Goal: Task Accomplishment & Management: Use online tool/utility

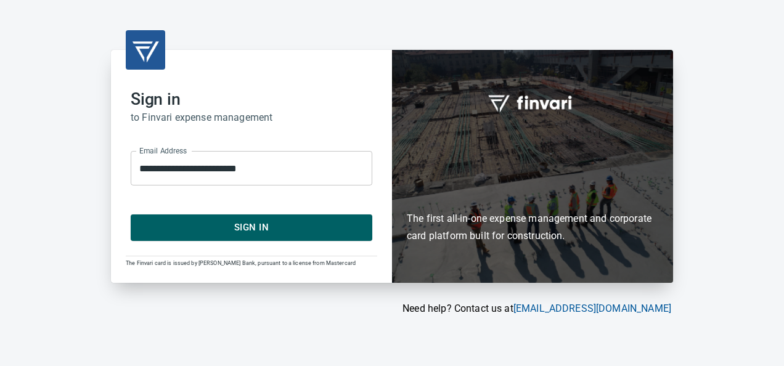
click at [244, 218] on button "Sign In" at bounding box center [252, 228] width 242 height 26
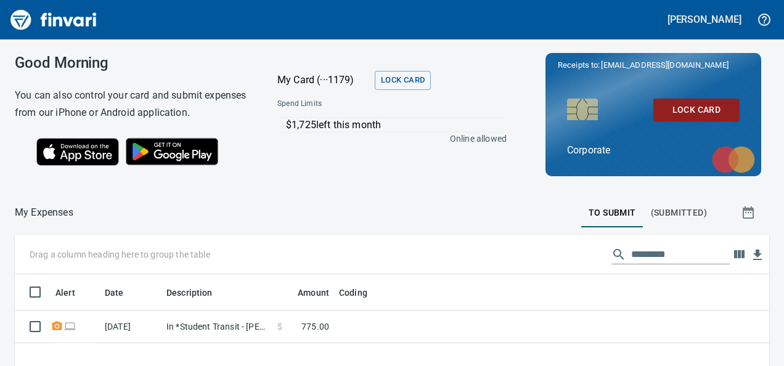
scroll to position [221, 736]
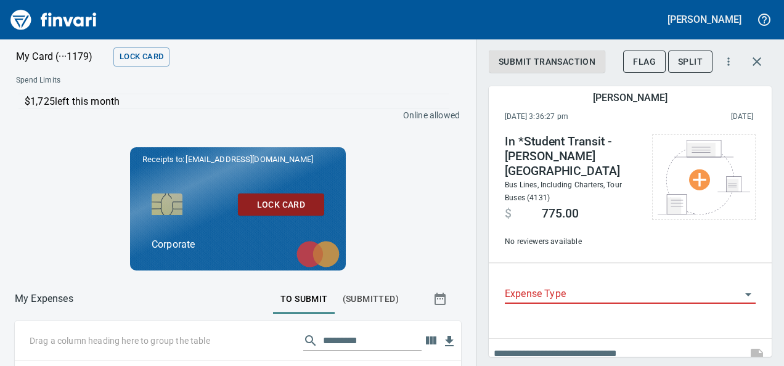
scroll to position [212, 418]
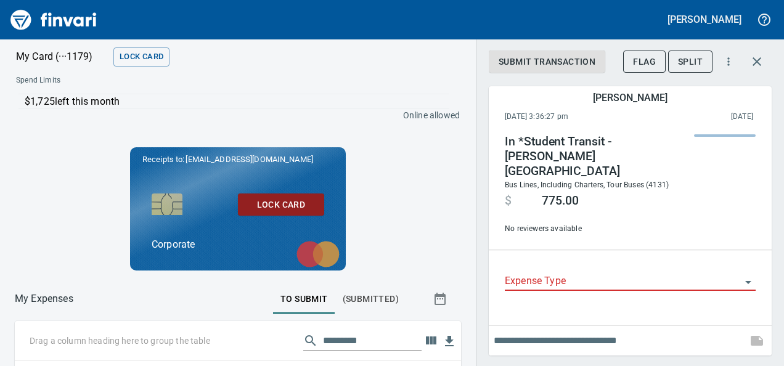
click at [749, 281] on icon "Open" at bounding box center [748, 282] width 6 height 3
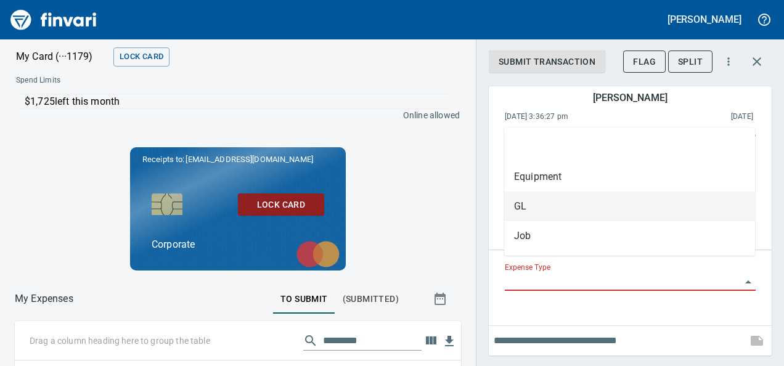
click at [535, 206] on li "GL" at bounding box center [629, 207] width 251 height 30
type input "**"
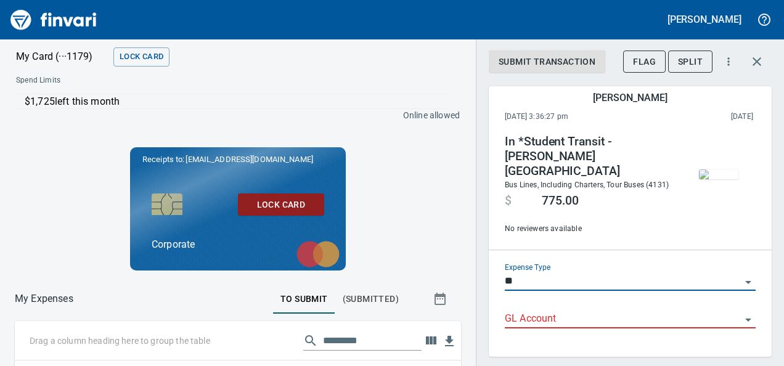
click at [734, 305] on div "GL Account" at bounding box center [630, 315] width 251 height 28
click at [741, 320] on icon "Open" at bounding box center [748, 320] width 15 height 15
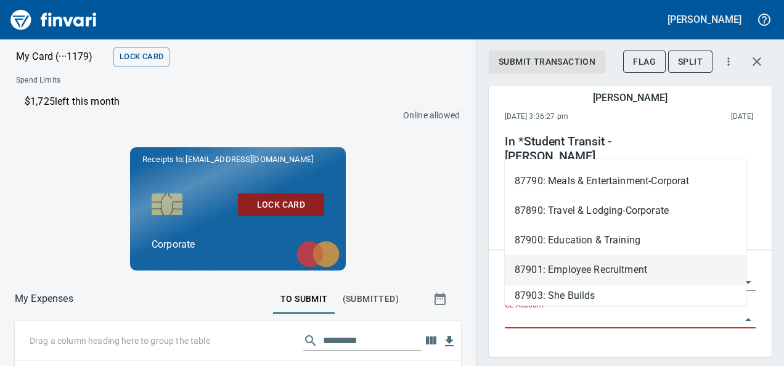
scroll to position [740, 0]
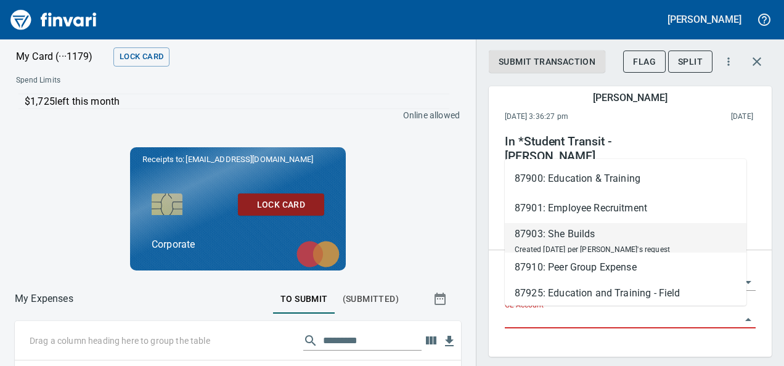
click at [564, 236] on div "87903: She Builds" at bounding box center [592, 234] width 155 height 15
type input "**********"
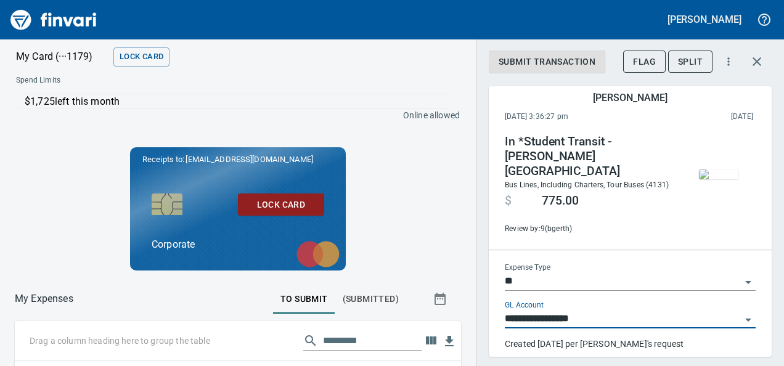
scroll to position [55, 0]
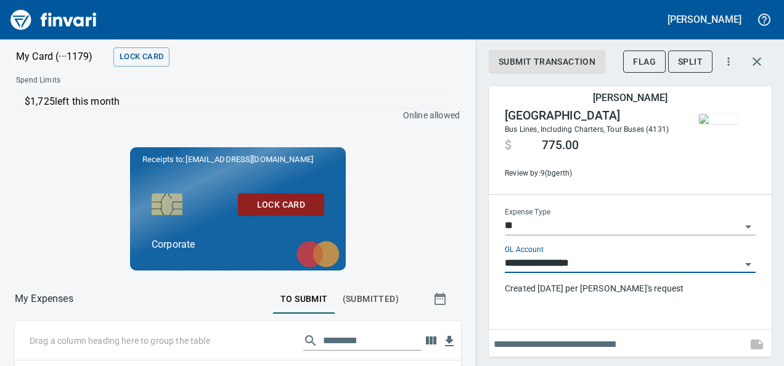
click at [524, 342] on input "text" at bounding box center [618, 345] width 248 height 20
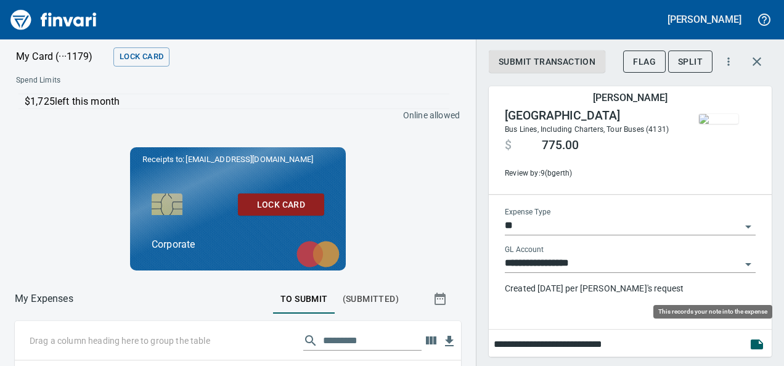
type input "**********"
click at [751, 341] on icon "button" at bounding box center [757, 345] width 12 height 10
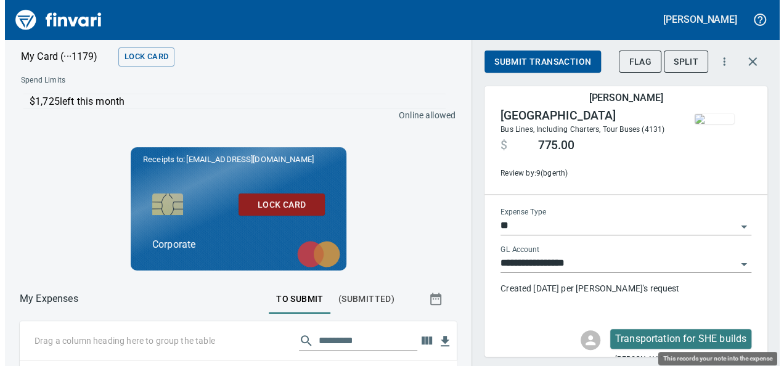
scroll to position [212, 408]
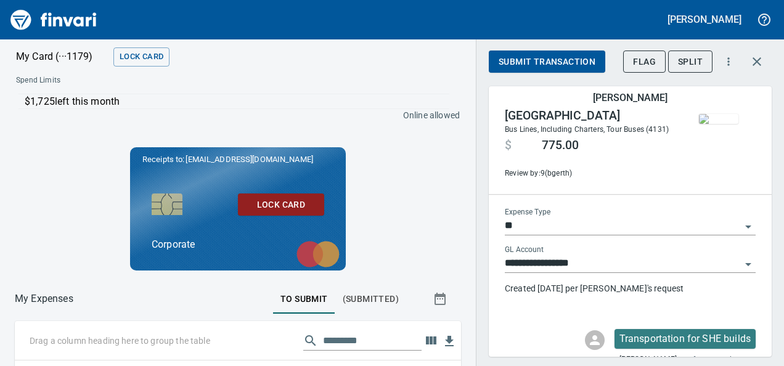
click at [718, 124] on img "button" at bounding box center [718, 119] width 39 height 10
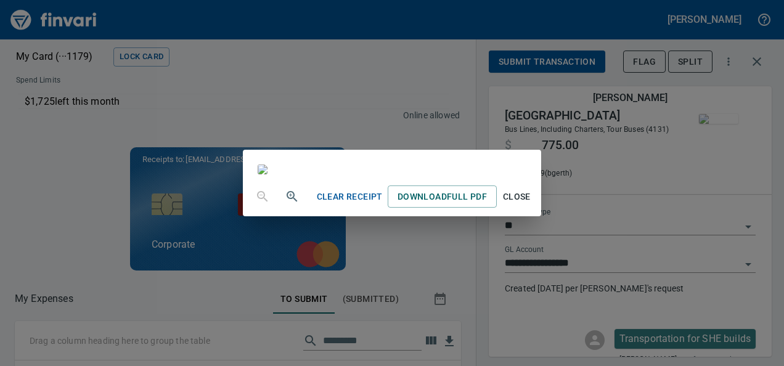
click at [718, 125] on div "Clear Receipt Download Full PDF Close" at bounding box center [392, 183] width 784 height 366
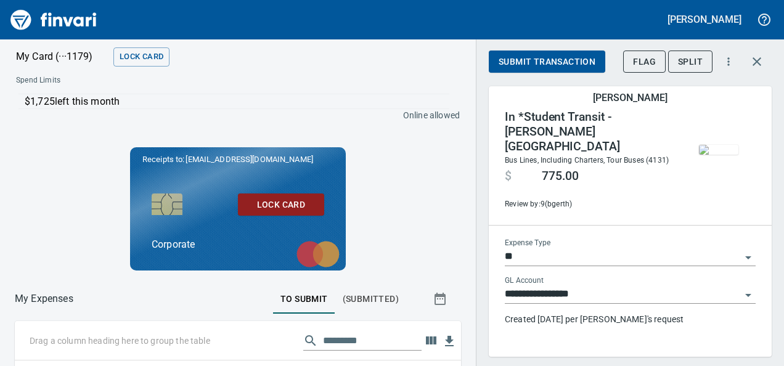
click at [434, 175] on div "Receipts to: marketjohnson49@finvari.net Lock Card Corporate" at bounding box center [238, 208] width 466 height 123
click at [526, 60] on span "Submit Transaction" at bounding box center [547, 61] width 97 height 15
